Goal: Find specific page/section: Find specific page/section

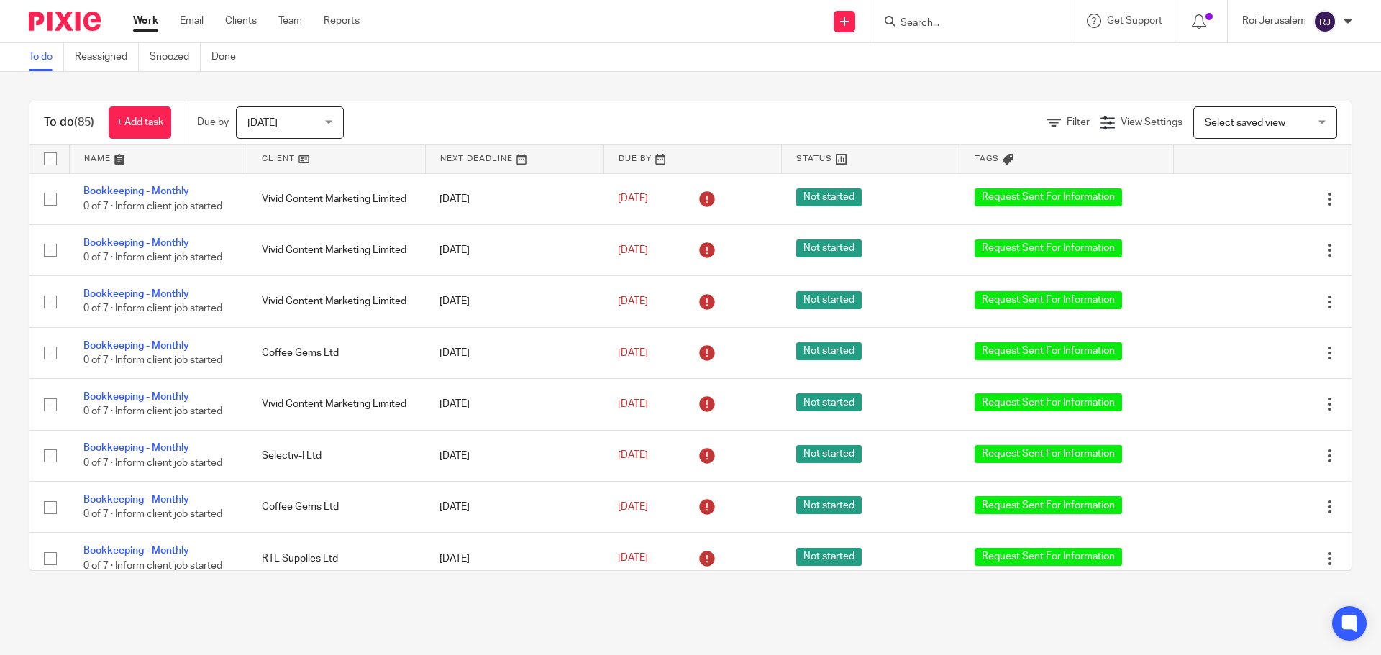
drag, startPoint x: 920, startPoint y: 16, endPoint x: 912, endPoint y: 20, distance: 8.4
click at [913, 19] on form at bounding box center [975, 21] width 153 height 18
click at [938, 26] on input "Search" at bounding box center [963, 23] width 129 height 13
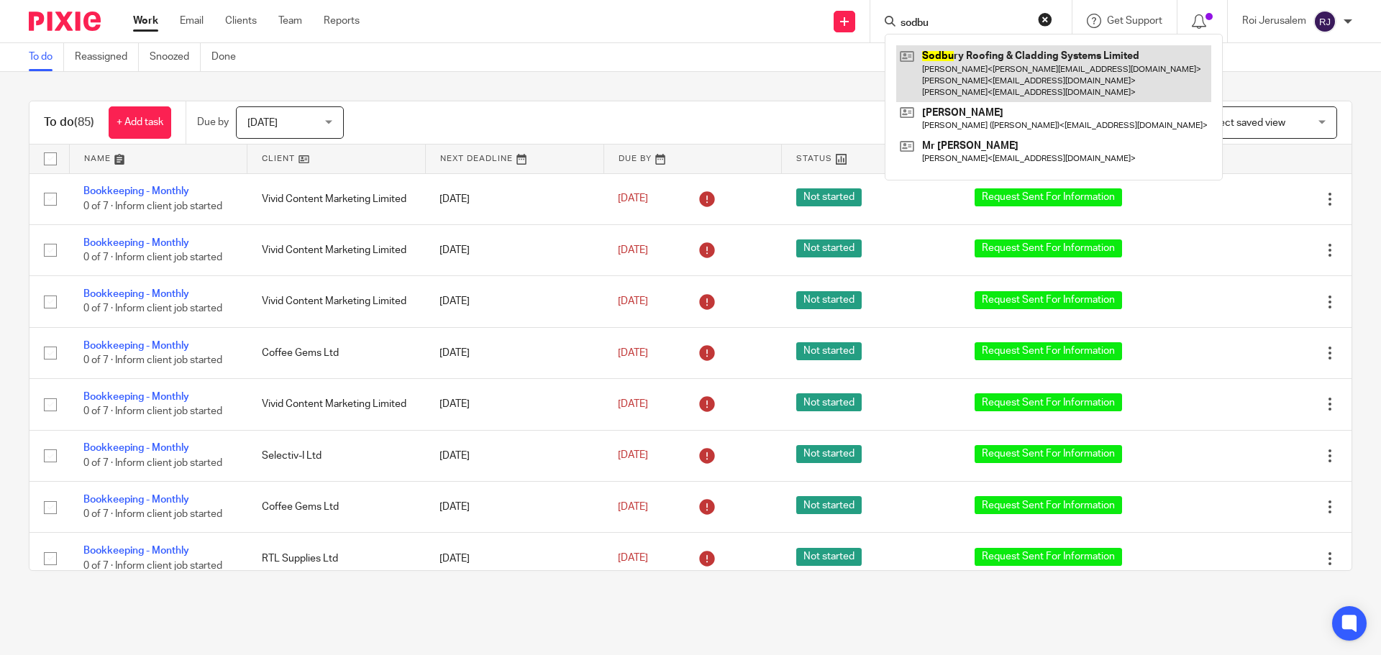
type input "sodbu"
click at [957, 69] on link at bounding box center [1053, 73] width 315 height 57
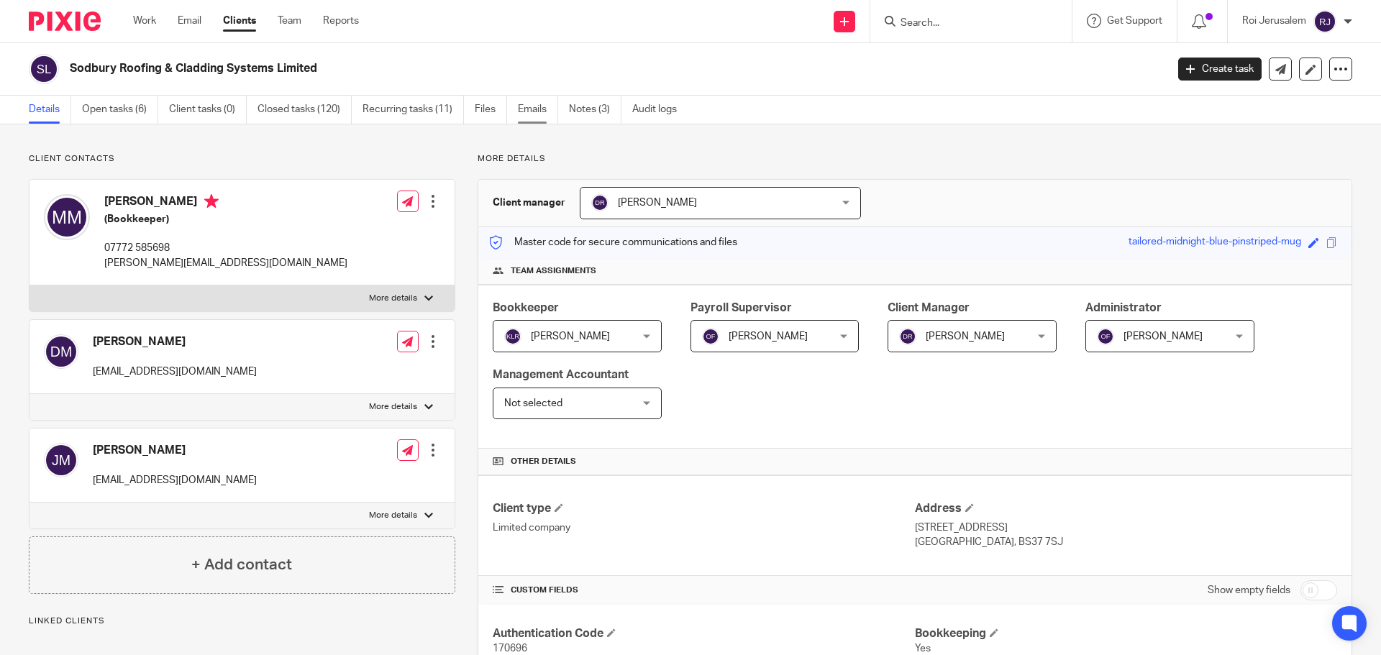
click at [536, 107] on link "Emails" at bounding box center [538, 110] width 40 height 28
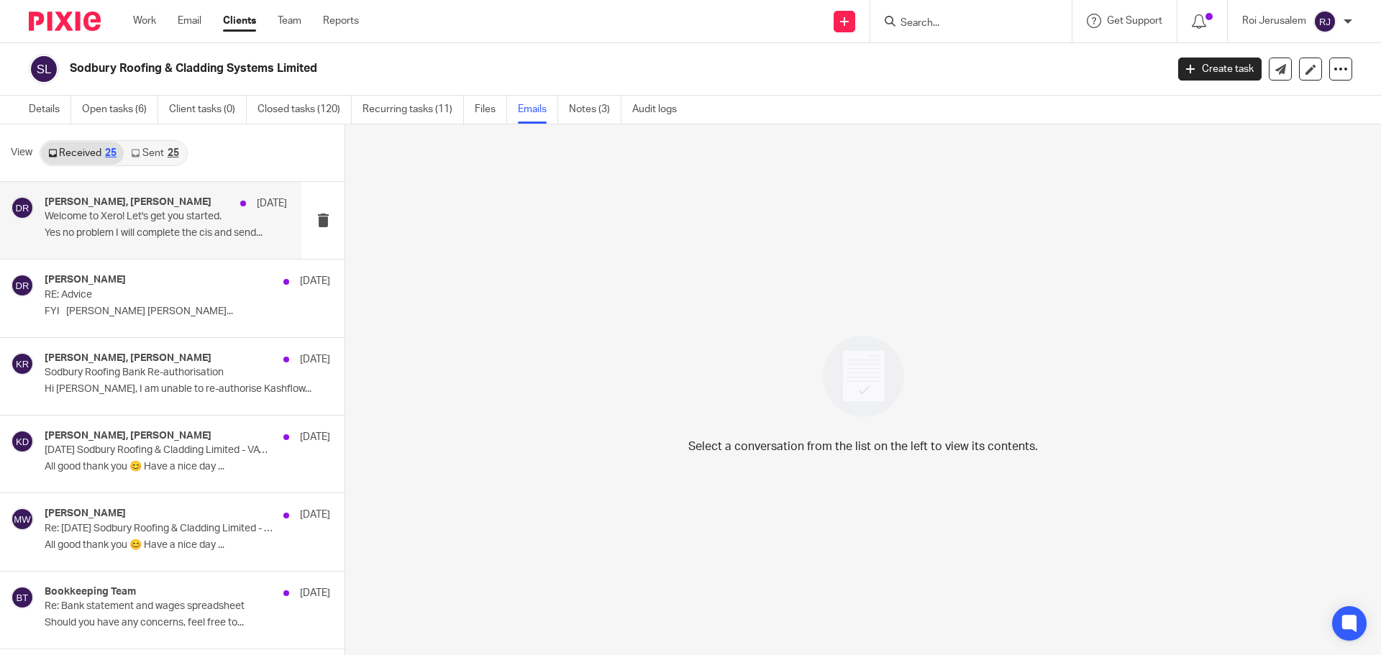
click at [176, 221] on p "Welcome to Xero! Let's get you started." at bounding box center [142, 217] width 194 height 12
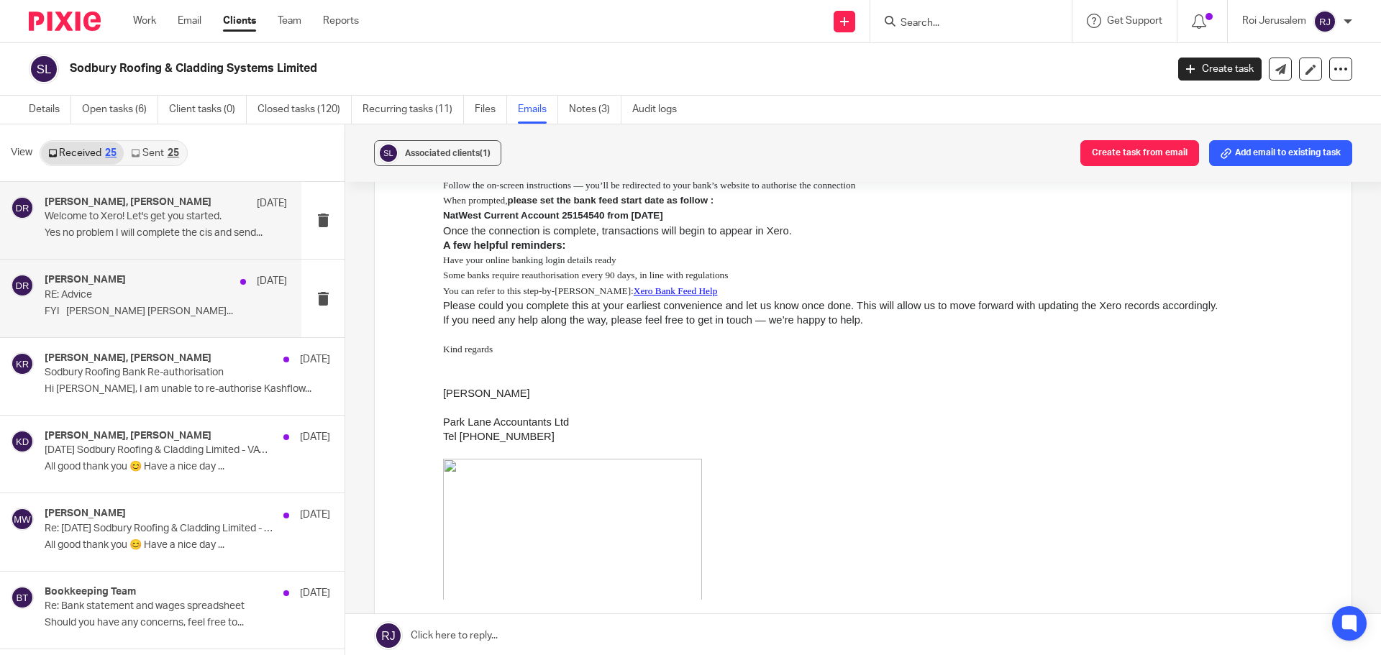
scroll to position [1394, 0]
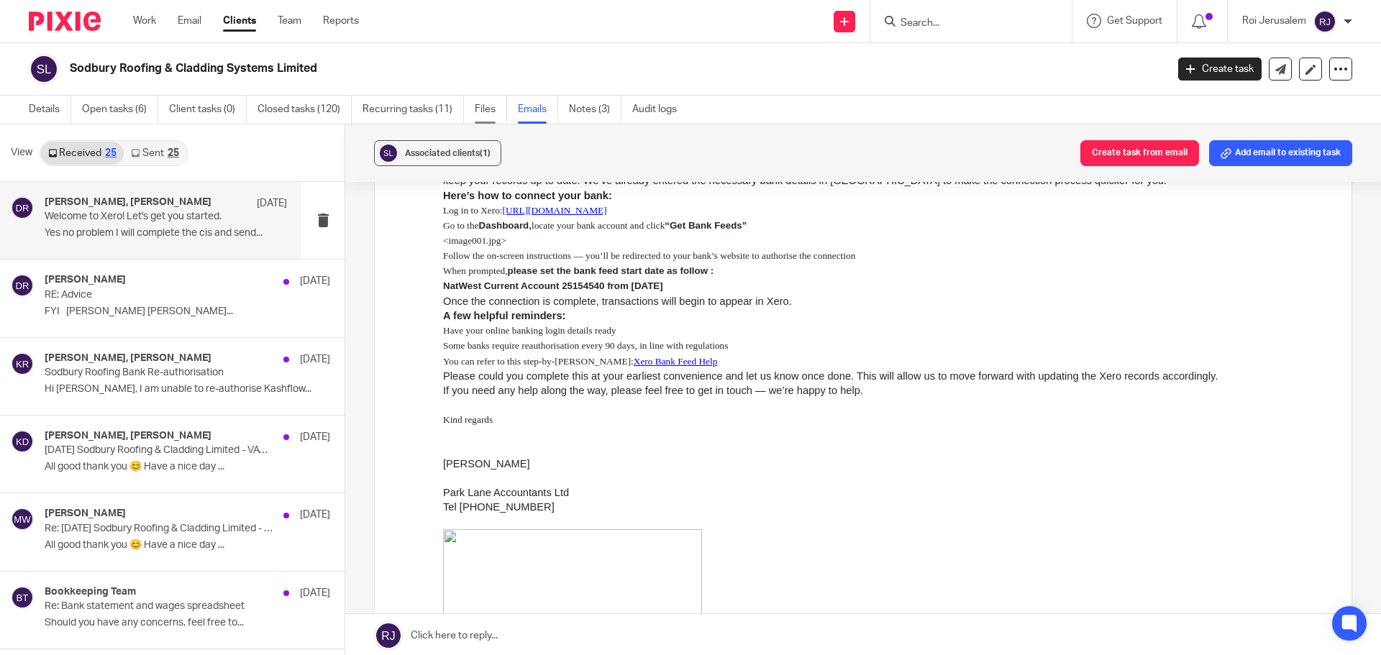
click at [477, 104] on link "Files" at bounding box center [491, 110] width 32 height 28
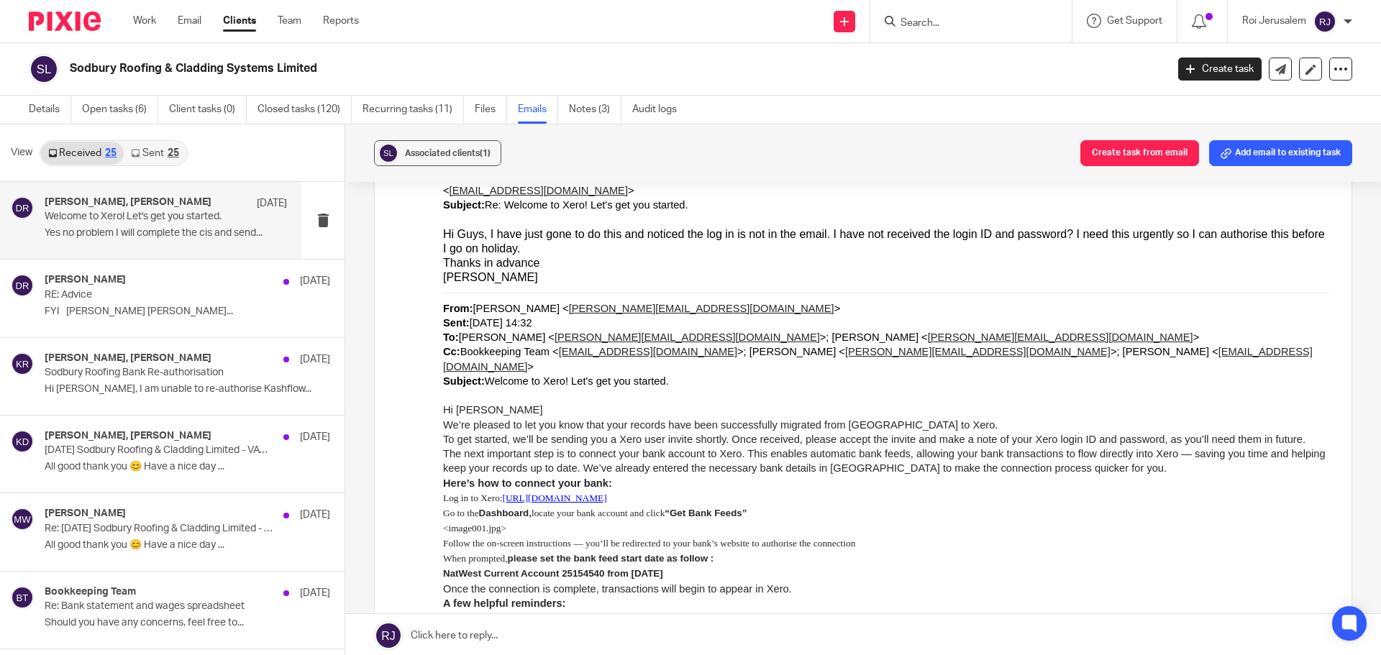
scroll to position [1107, 0]
